Goal: Task Accomplishment & Management: Use online tool/utility

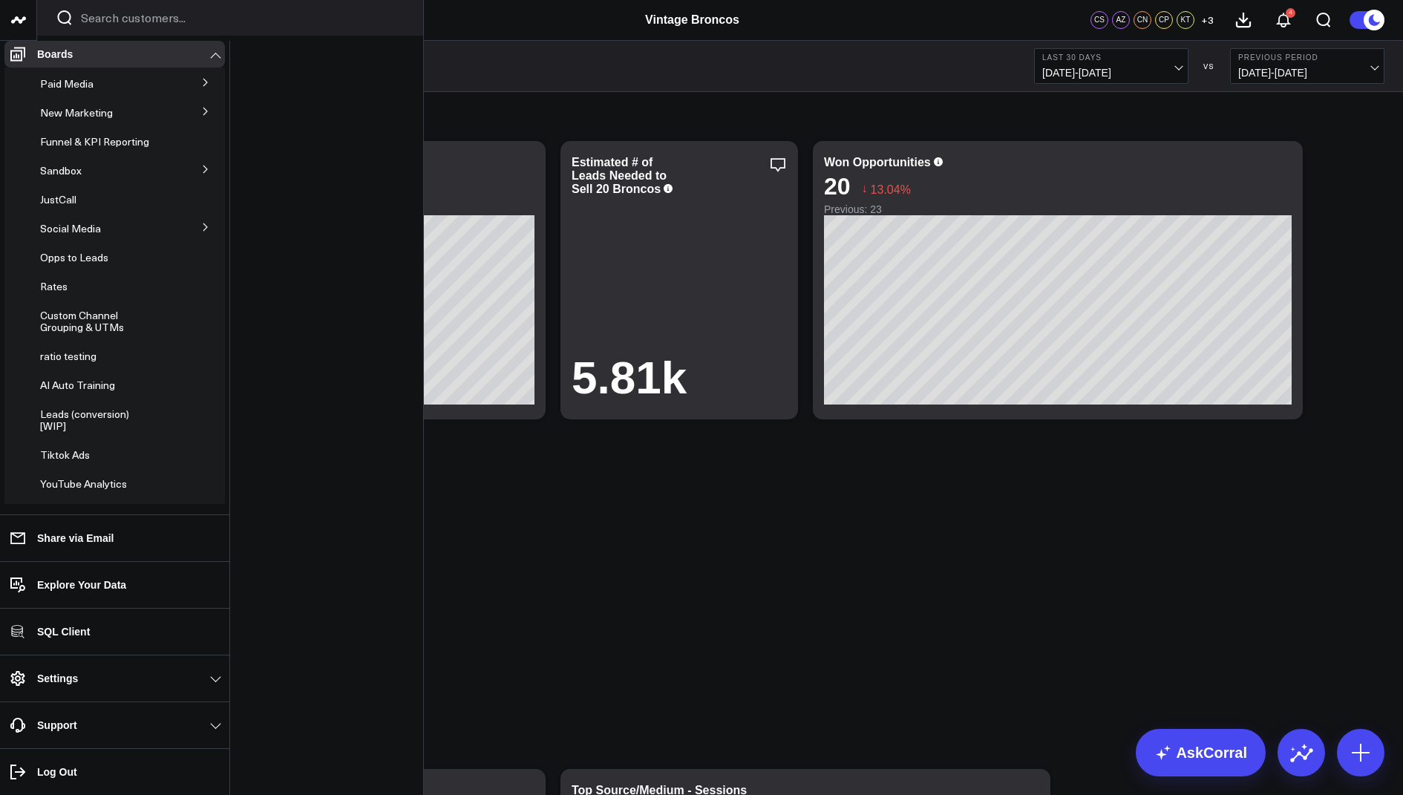
scroll to position [138, 0]
click at [202, 235] on icon at bounding box center [205, 230] width 9 height 9
click at [77, 365] on span "Tiktok Ads" at bounding box center [65, 362] width 50 height 14
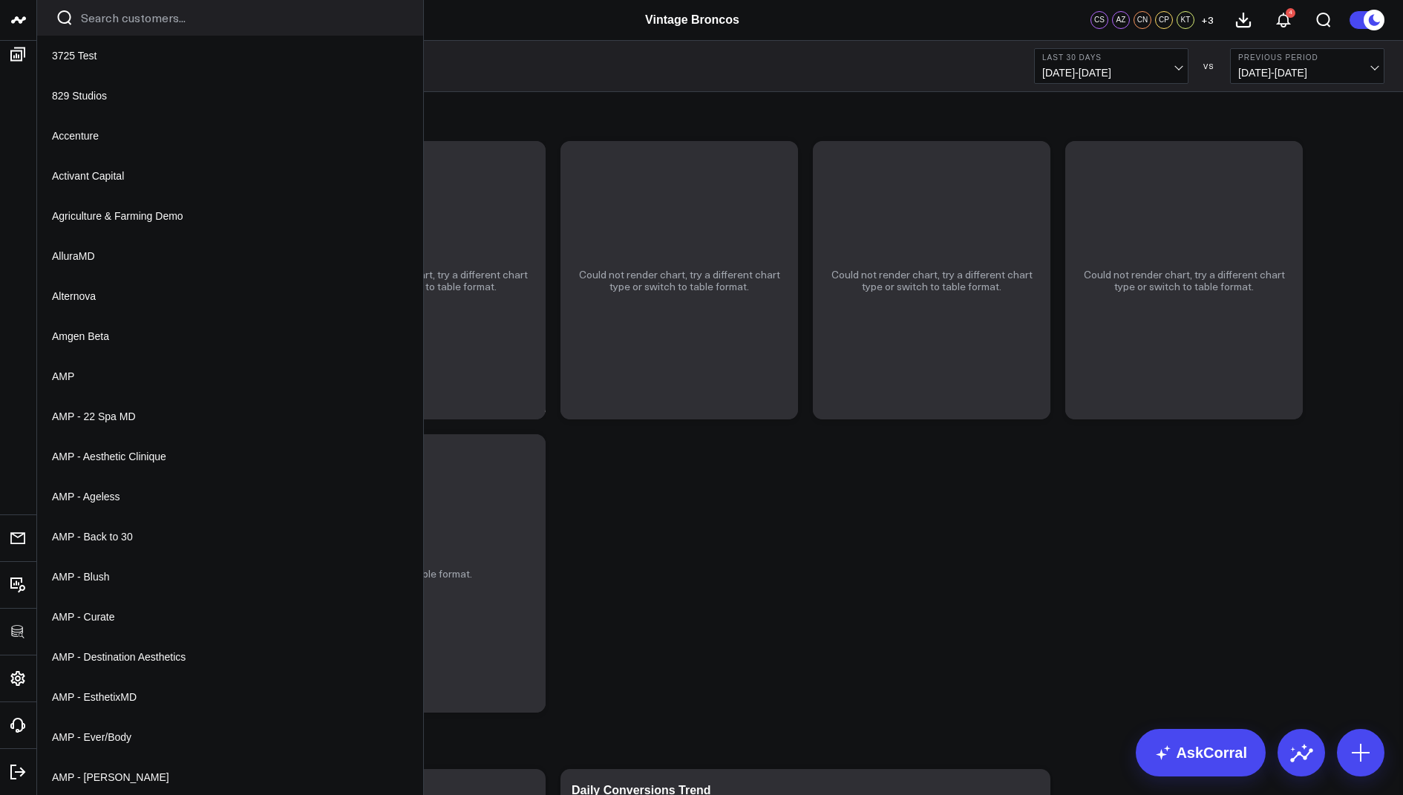
click at [0, 0] on icon at bounding box center [0, 0] width 0 height 0
click at [0, 0] on button "Edit Widget" at bounding box center [0, 0] width 0 height 0
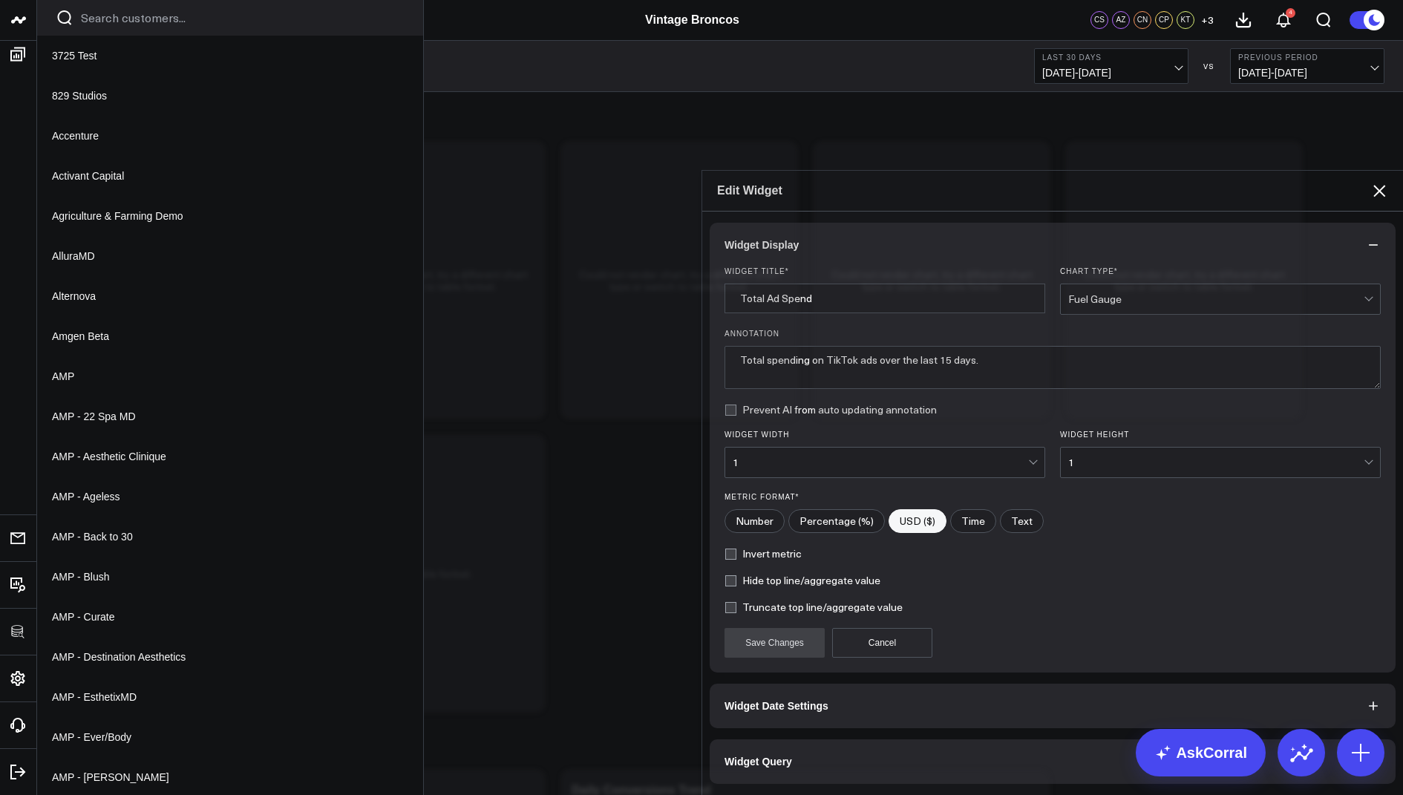
click at [760, 756] on span "Widget Query" at bounding box center [759, 762] width 68 height 12
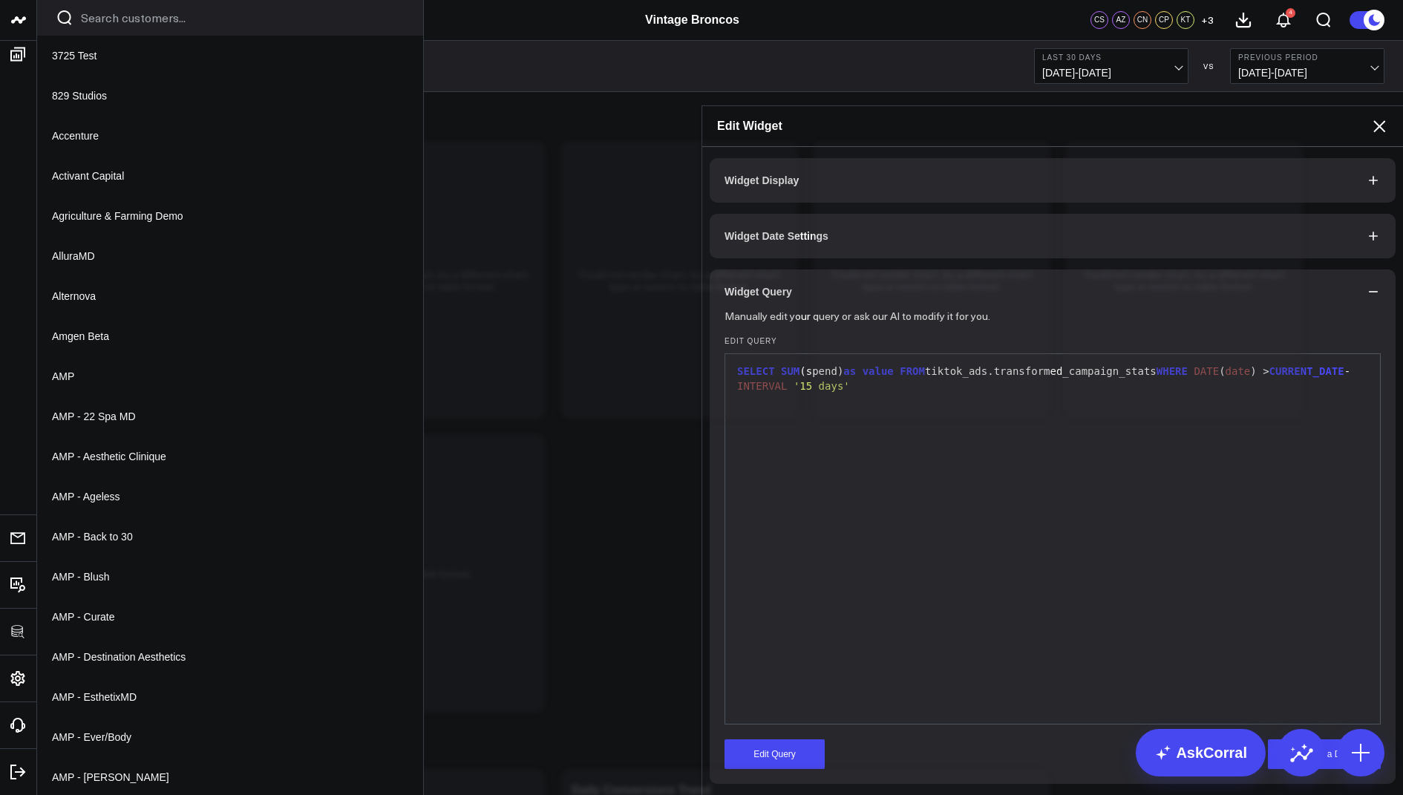
click at [1373, 117] on icon at bounding box center [1380, 126] width 18 height 18
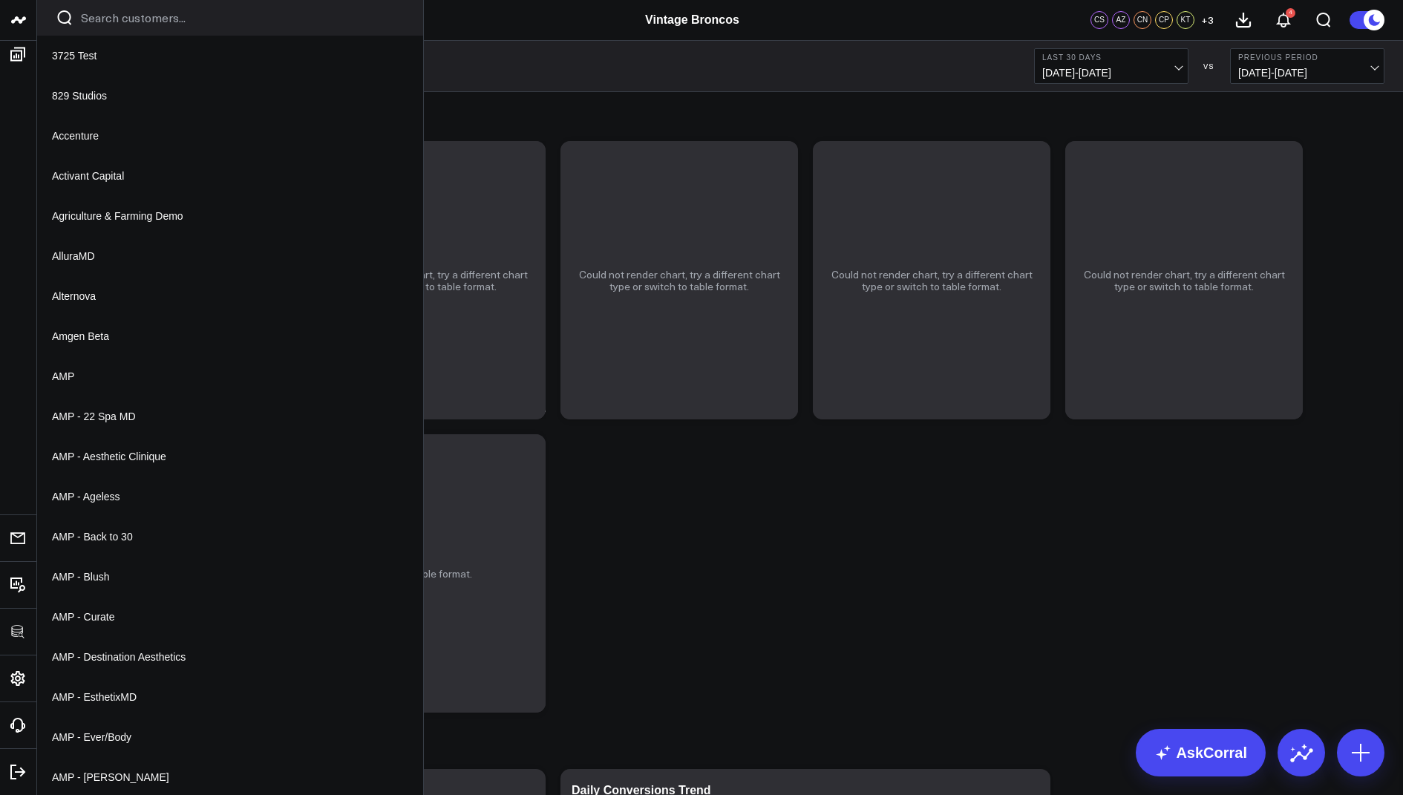
click at [272, 174] on div "Could not render chart, try a different chart type or switch to table format." at bounding box center [175, 280] width 238 height 278
click at [0, 0] on icon at bounding box center [0, 0] width 0 height 0
click at [0, 0] on link "View Widget Admin" at bounding box center [0, 0] width 0 height 0
click at [0, 0] on icon at bounding box center [0, 0] width 0 height 0
click at [0, 0] on button "Edit Widget" at bounding box center [0, 0] width 0 height 0
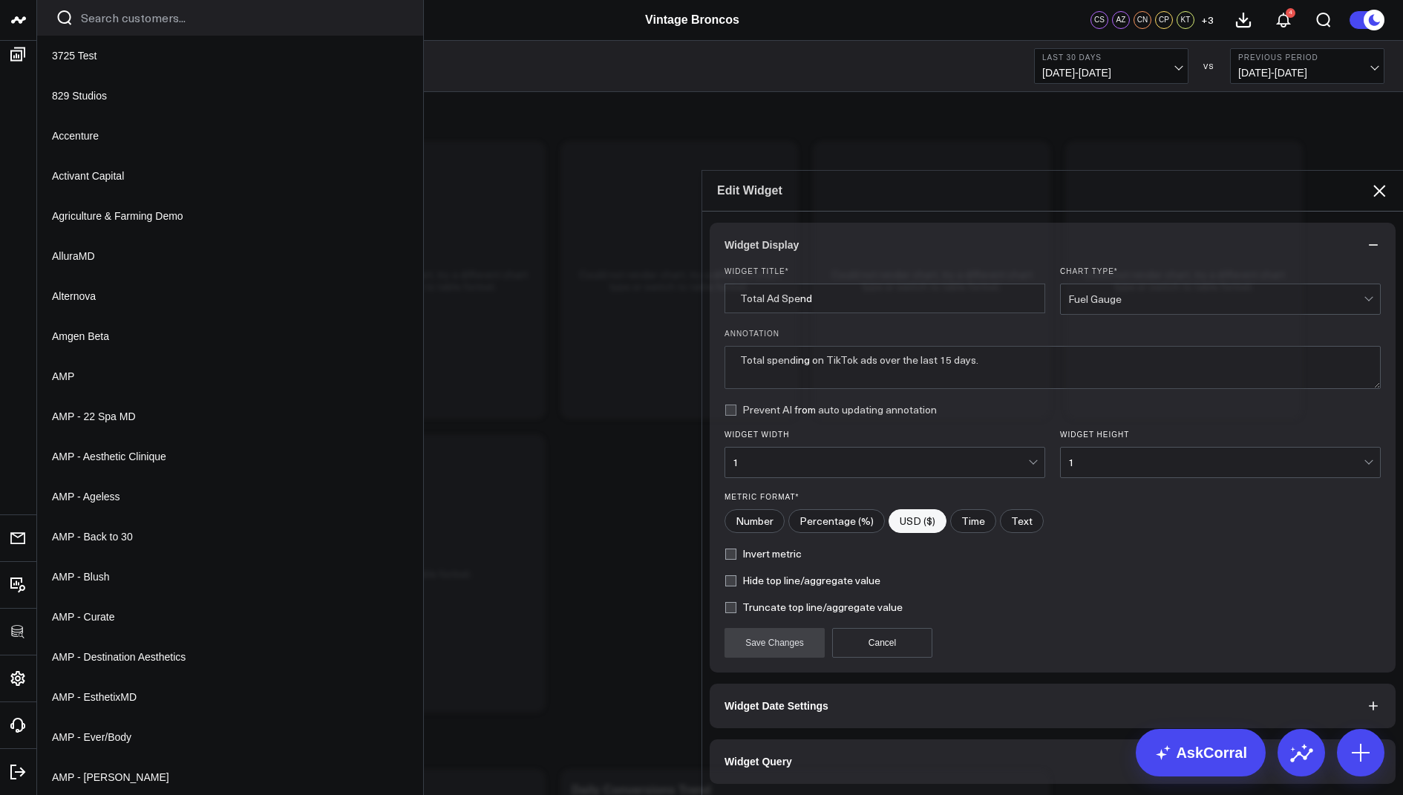
click at [771, 740] on button "Widget Query" at bounding box center [1053, 762] width 686 height 45
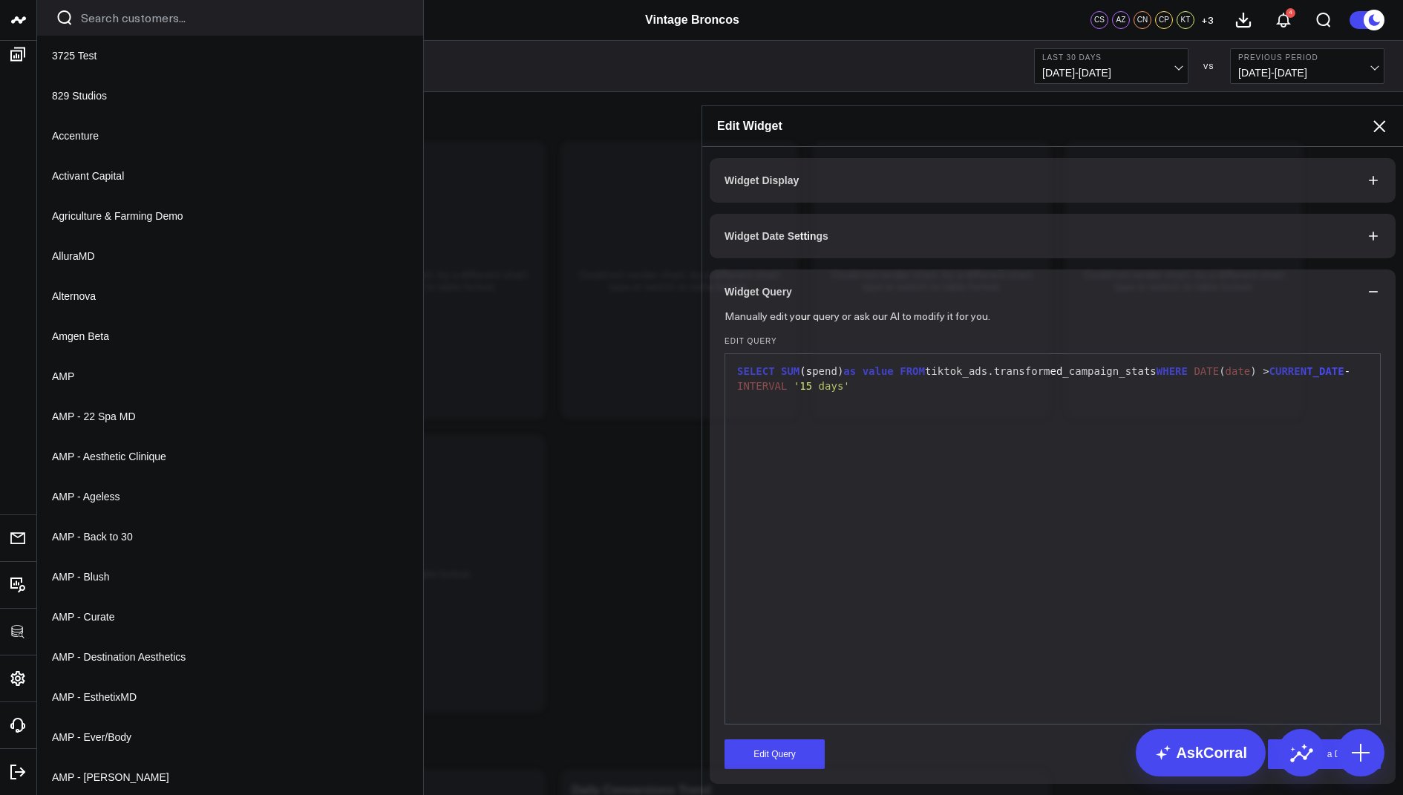
click at [1383, 120] on icon at bounding box center [1380, 126] width 12 height 12
